Goal: Transaction & Acquisition: Subscribe to service/newsletter

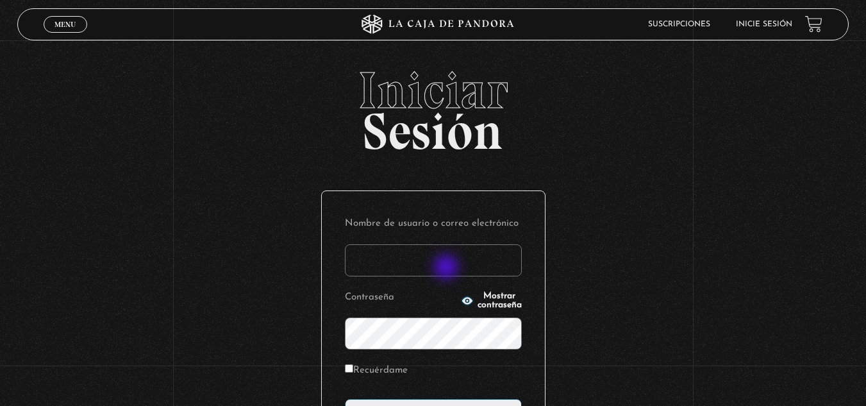
click at [448, 268] on input "Nombre de usuario o correo electrónico" at bounding box center [433, 260] width 177 height 32
type input "Sha05"
click at [353, 369] on input "Recuérdame" at bounding box center [349, 368] width 8 height 8
checkbox input "true"
click at [478, 303] on span "Mostrar contraseña" at bounding box center [500, 301] width 44 height 18
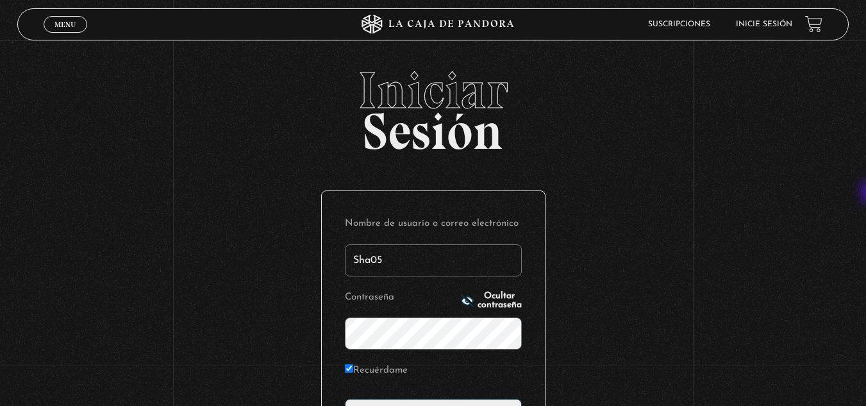
scroll to position [156, 0]
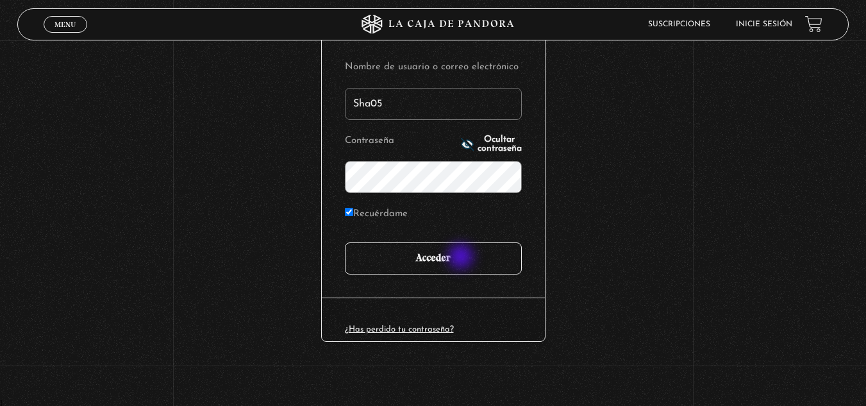
click at [462, 258] on input "Acceder" at bounding box center [433, 258] width 177 height 32
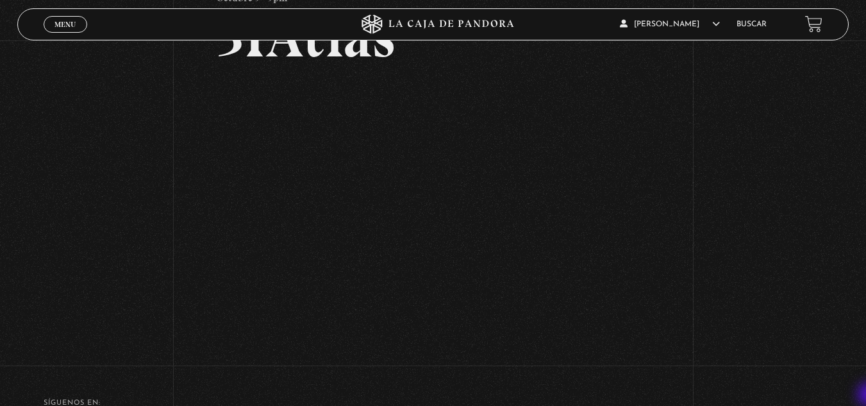
scroll to position [103, 0]
